Goal: Navigation & Orientation: Find specific page/section

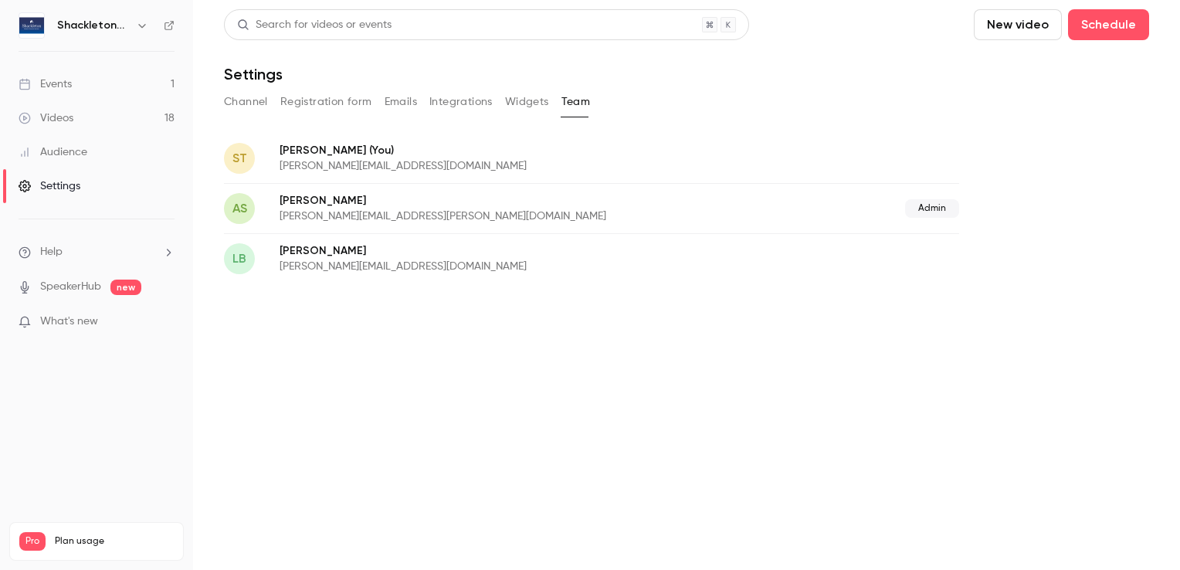
click at [247, 98] on button "Channel" at bounding box center [246, 102] width 44 height 25
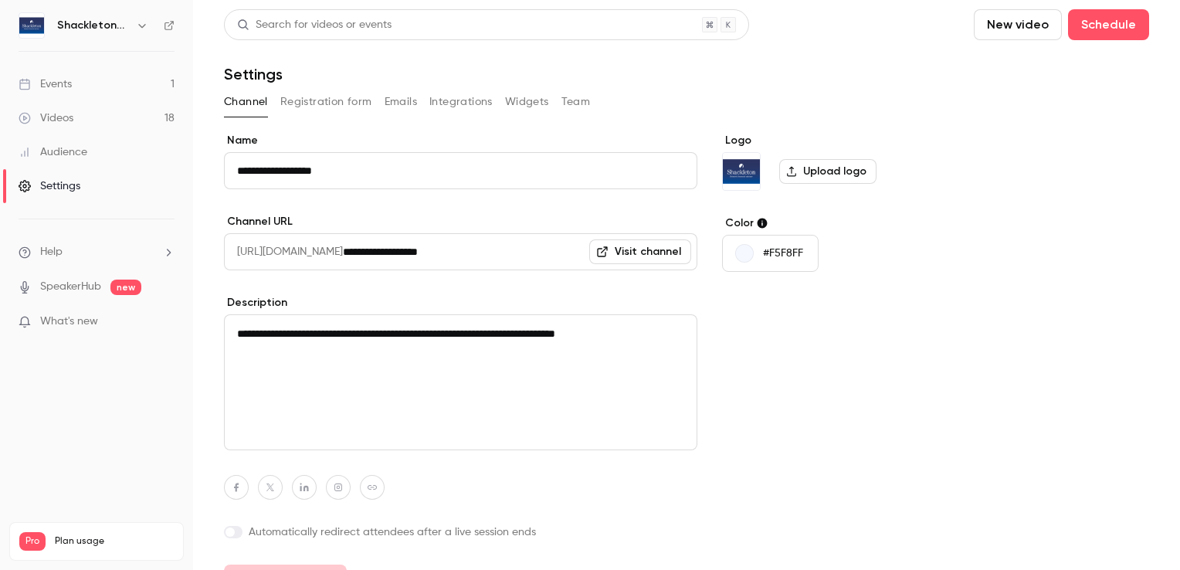
click at [66, 131] on link "Videos 18" at bounding box center [96, 118] width 193 height 34
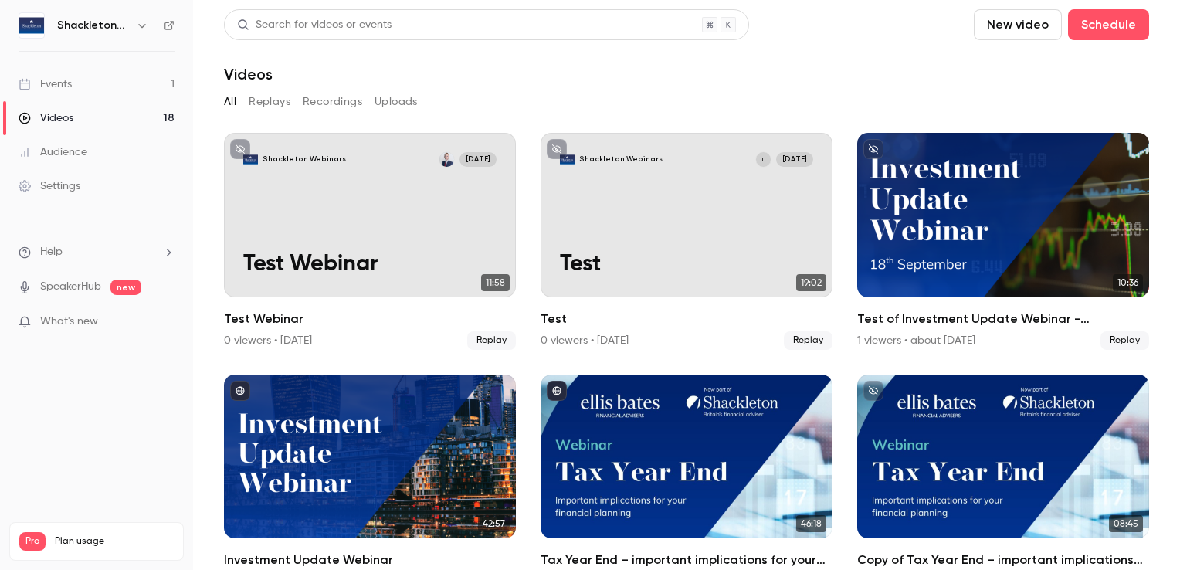
click at [70, 75] on link "Events 1" at bounding box center [96, 84] width 193 height 34
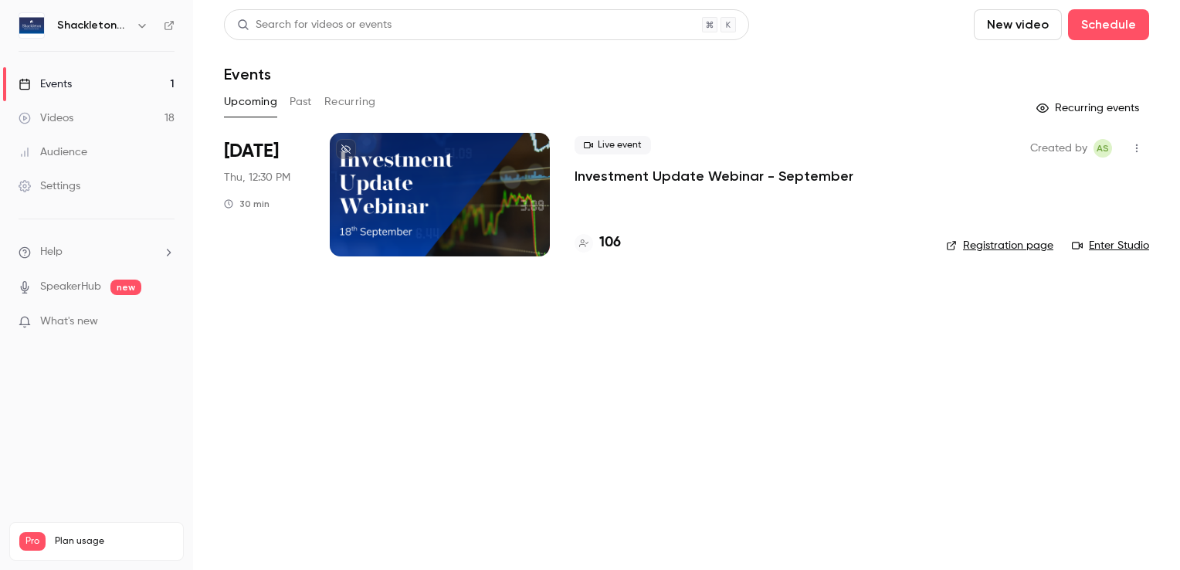
click at [1102, 248] on link "Enter Studio" at bounding box center [1110, 245] width 77 height 15
